Goal: Transaction & Acquisition: Purchase product/service

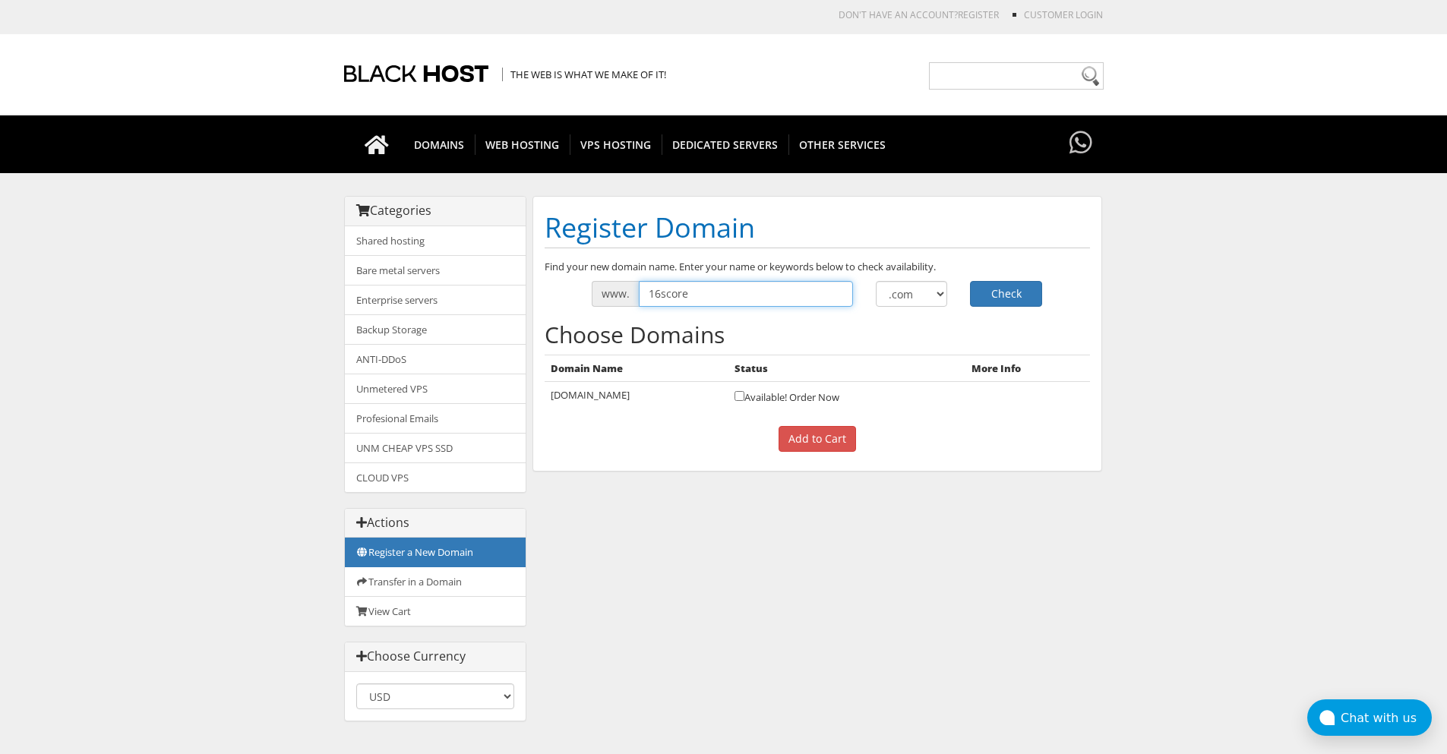
click at [731, 295] on input "16score" at bounding box center [746, 294] width 214 height 26
click at [1006, 294] on button "Check" at bounding box center [1006, 294] width 72 height 26
click at [729, 289] on input "16score" at bounding box center [746, 294] width 214 height 26
type input "1"
click at [665, 291] on input "text" at bounding box center [746, 294] width 214 height 26
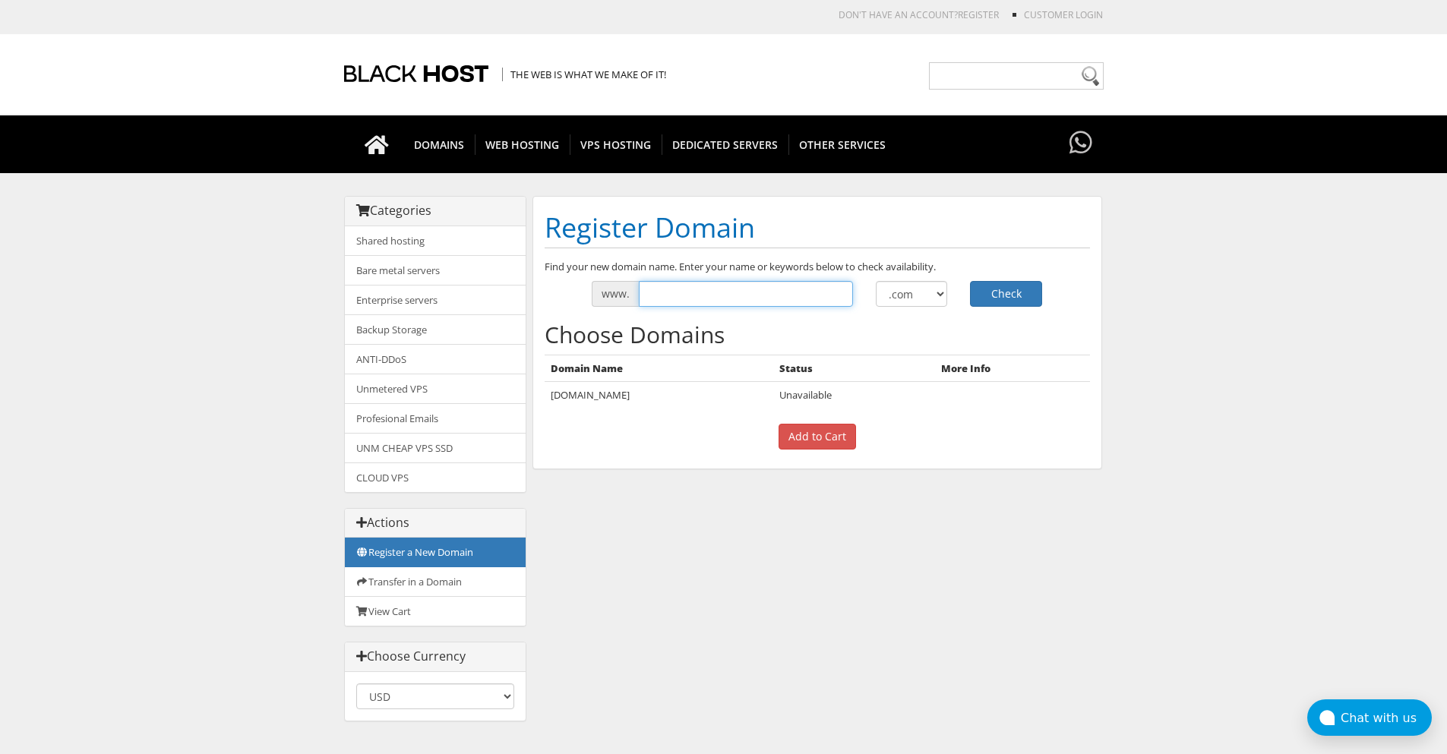
type input "16score"
click at [1009, 294] on button "Check" at bounding box center [1006, 294] width 72 height 26
click at [713, 299] on input "16score" at bounding box center [746, 294] width 214 height 26
type input "1"
type input "google"
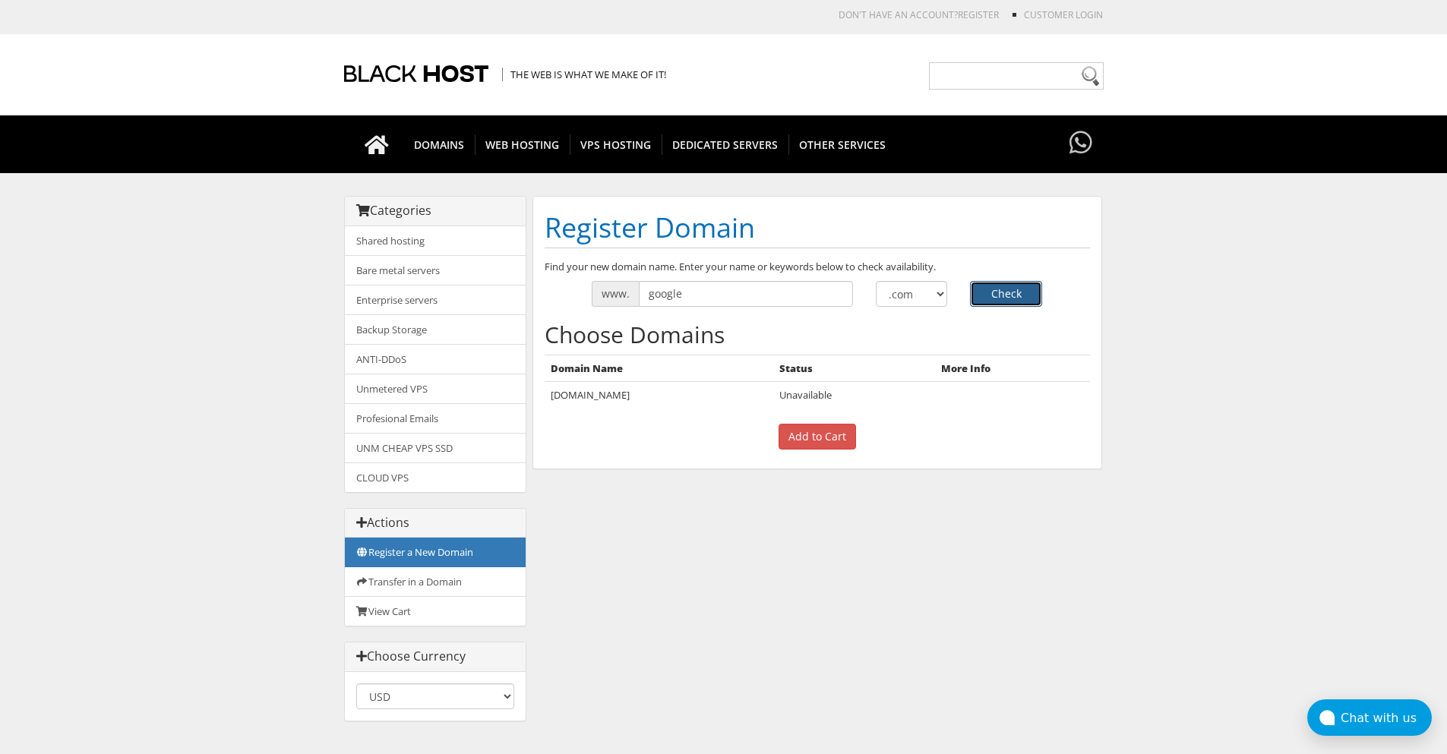
click at [992, 291] on button "Check" at bounding box center [1006, 294] width 72 height 26
click at [722, 296] on input "google" at bounding box center [746, 294] width 214 height 26
type input "g"
